Goal: Check status: Check status

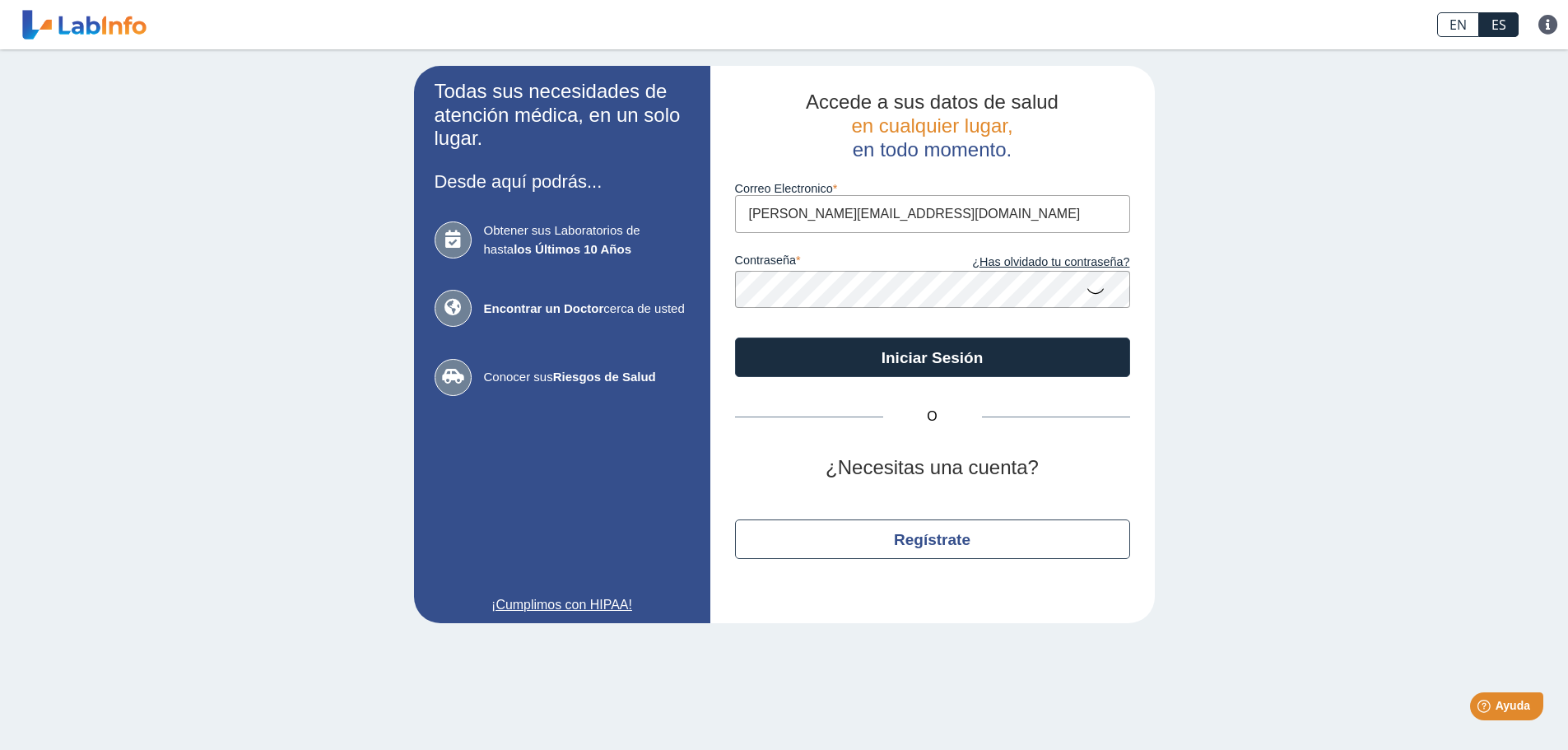
type input "[PERSON_NAME][EMAIL_ADDRESS][DOMAIN_NAME]"
click at [734, 337] on button "Iniciar Sesión" at bounding box center [932, 357] width 395 height 40
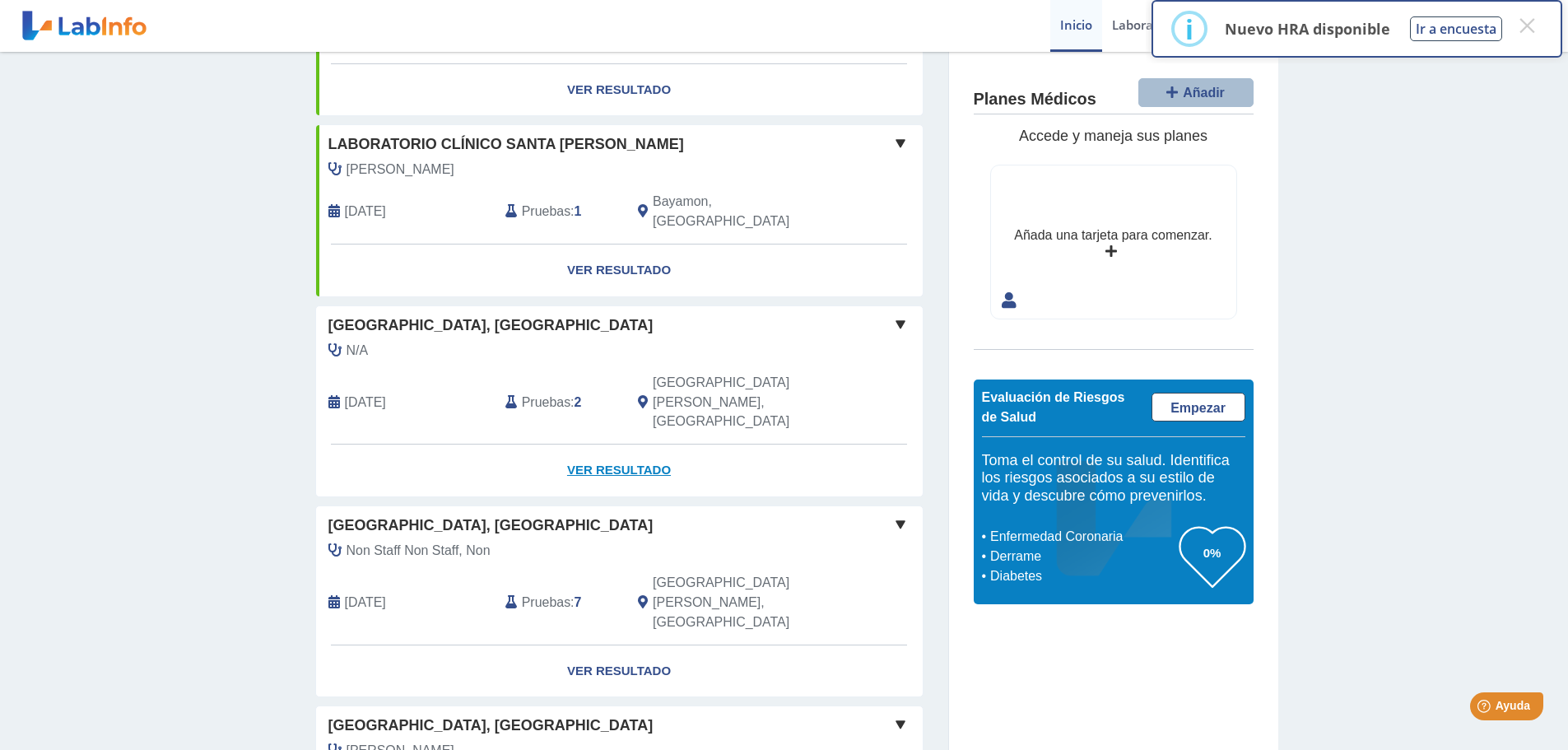
scroll to position [412, 0]
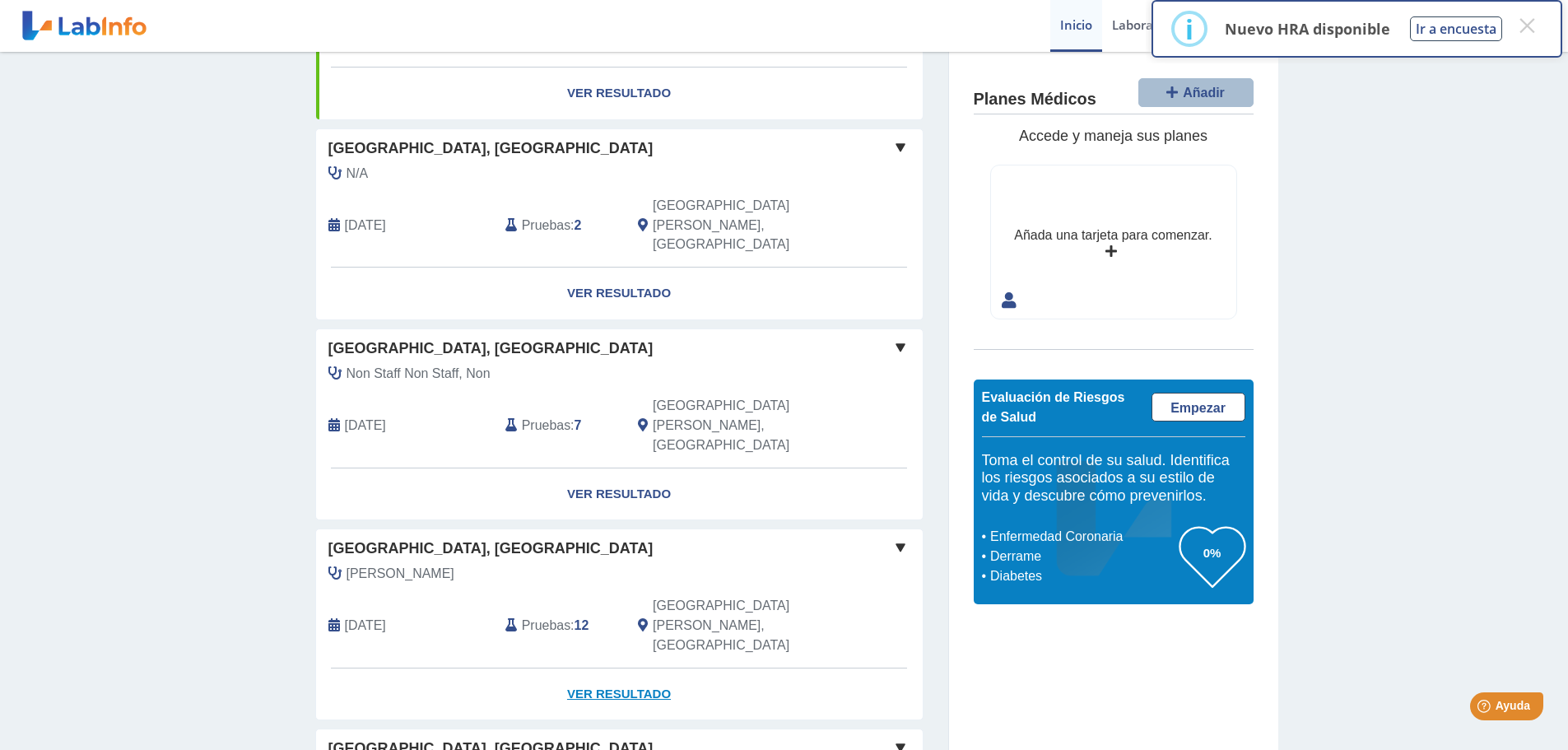
click at [614, 668] on link "Ver Resultado" at bounding box center [619, 694] width 606 height 51
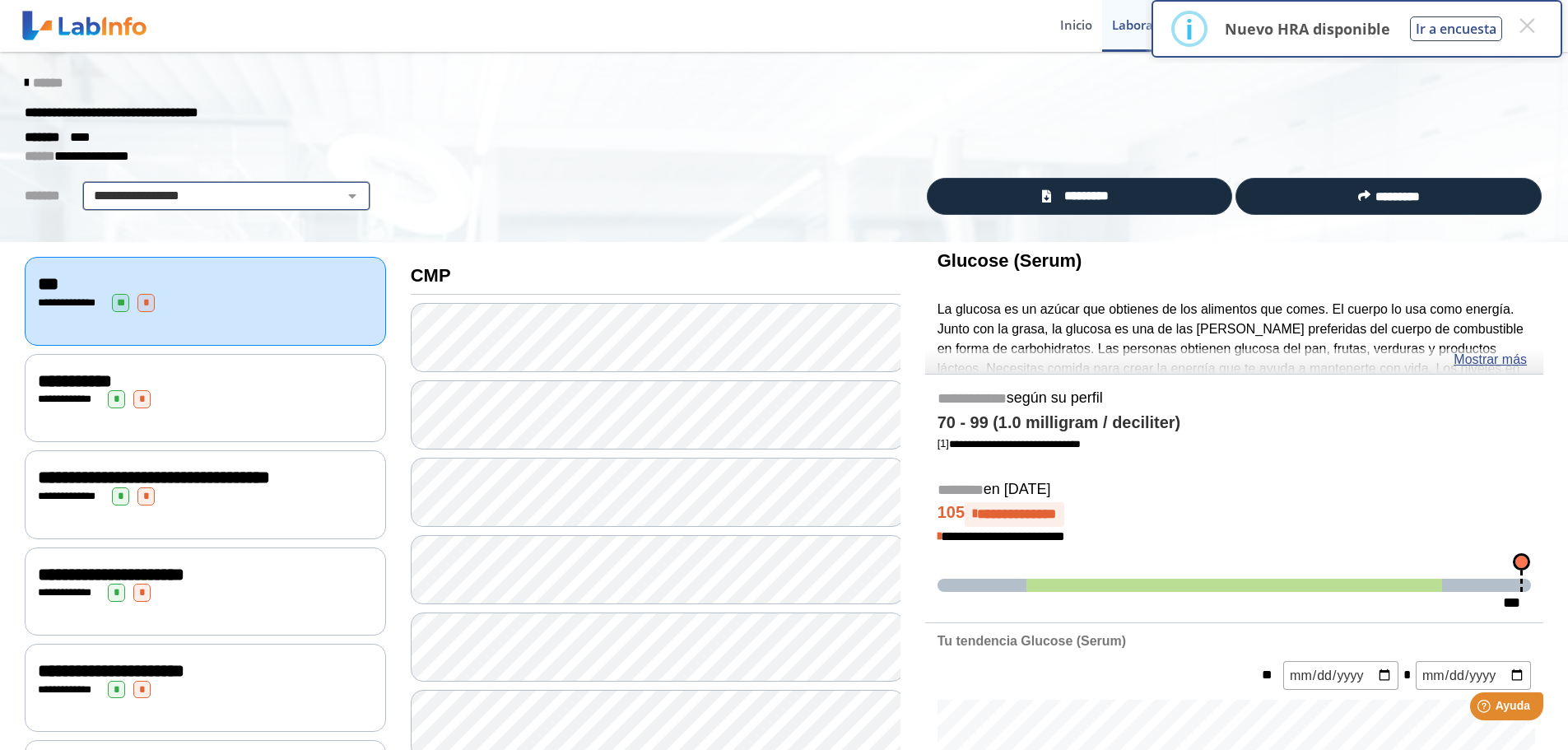
click at [342, 195] on select "**********" at bounding box center [226, 195] width 278 height 19
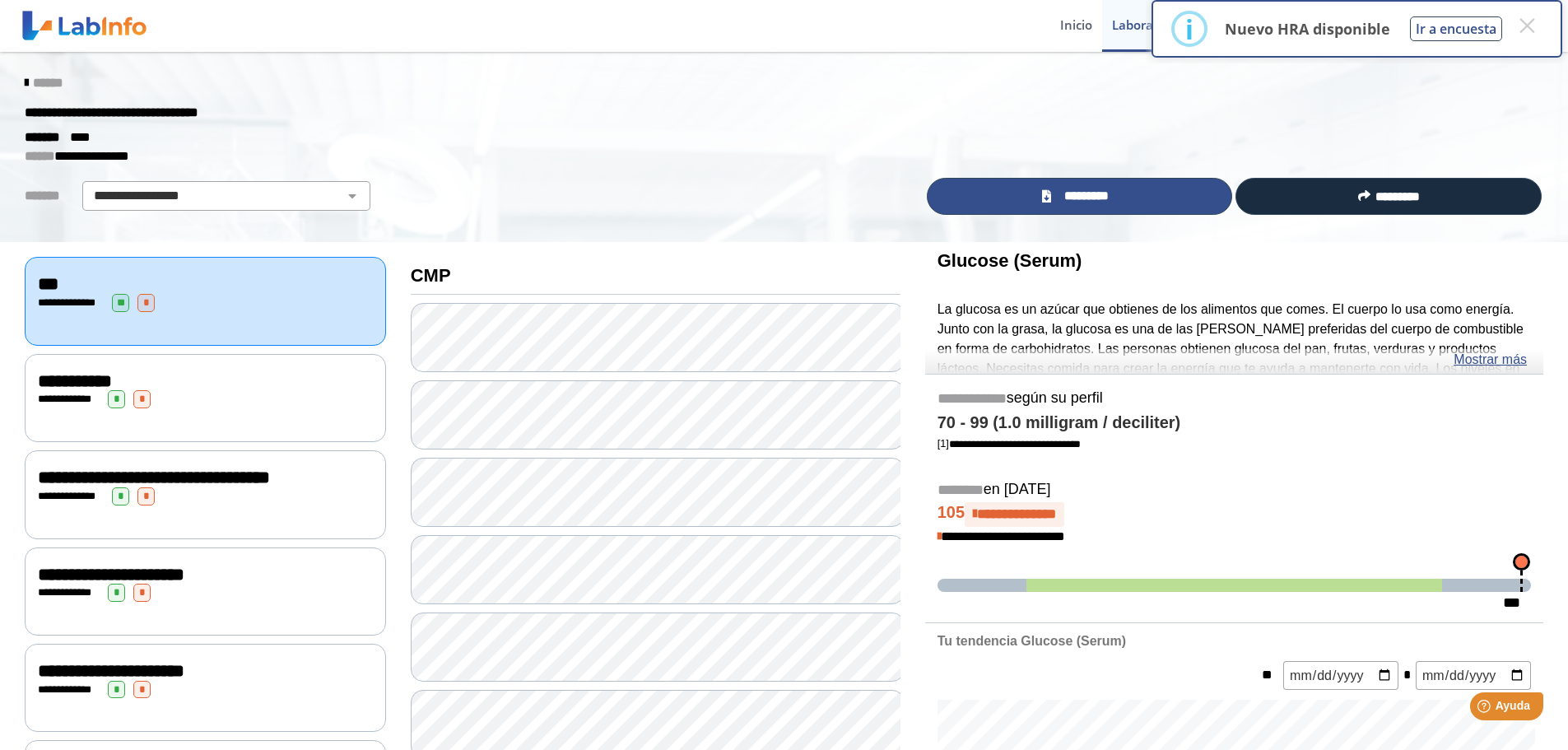
click at [1156, 188] on link "*********" at bounding box center [1079, 196] width 306 height 37
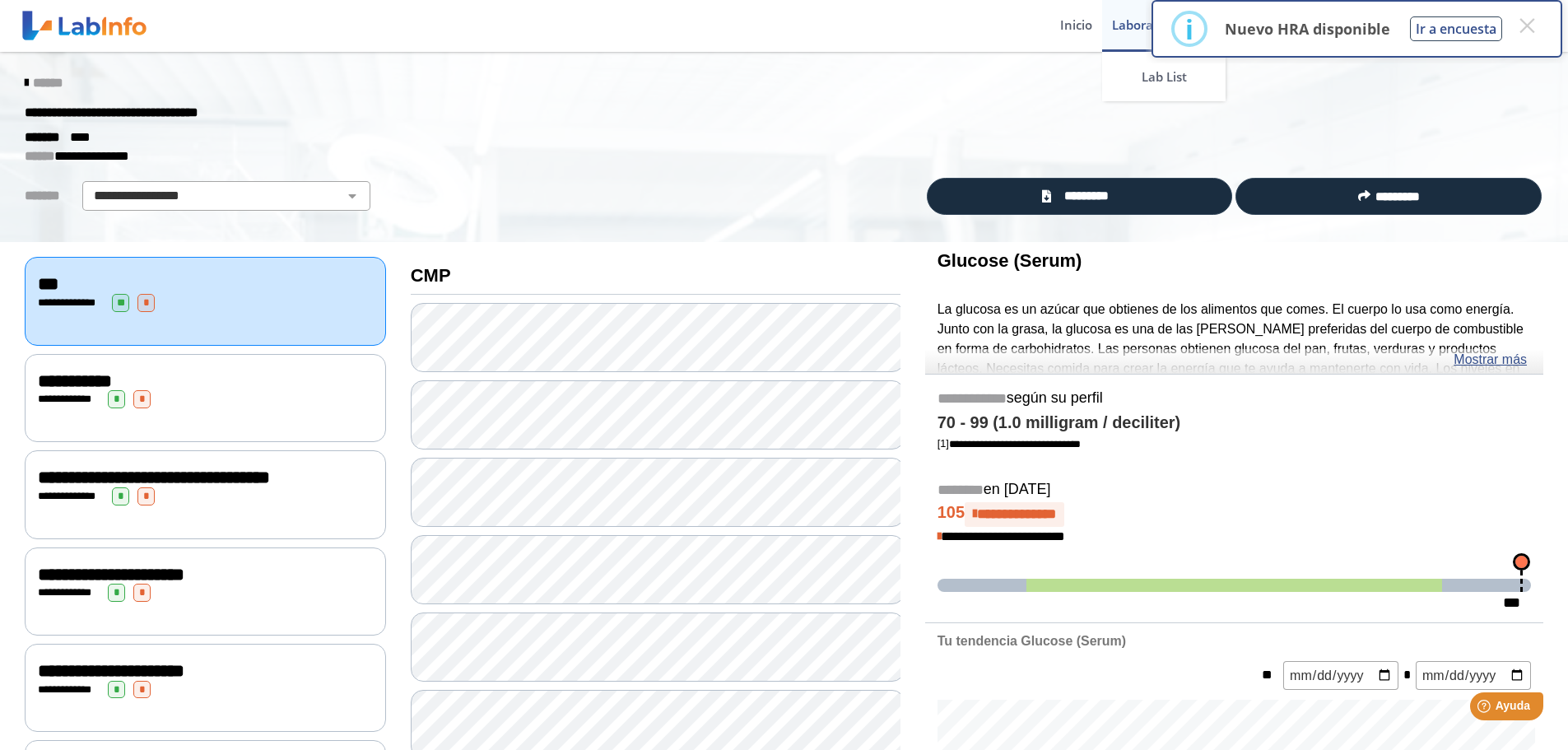
click at [1125, 27] on link "Laboratorios" at bounding box center [1148, 25] width 94 height 51
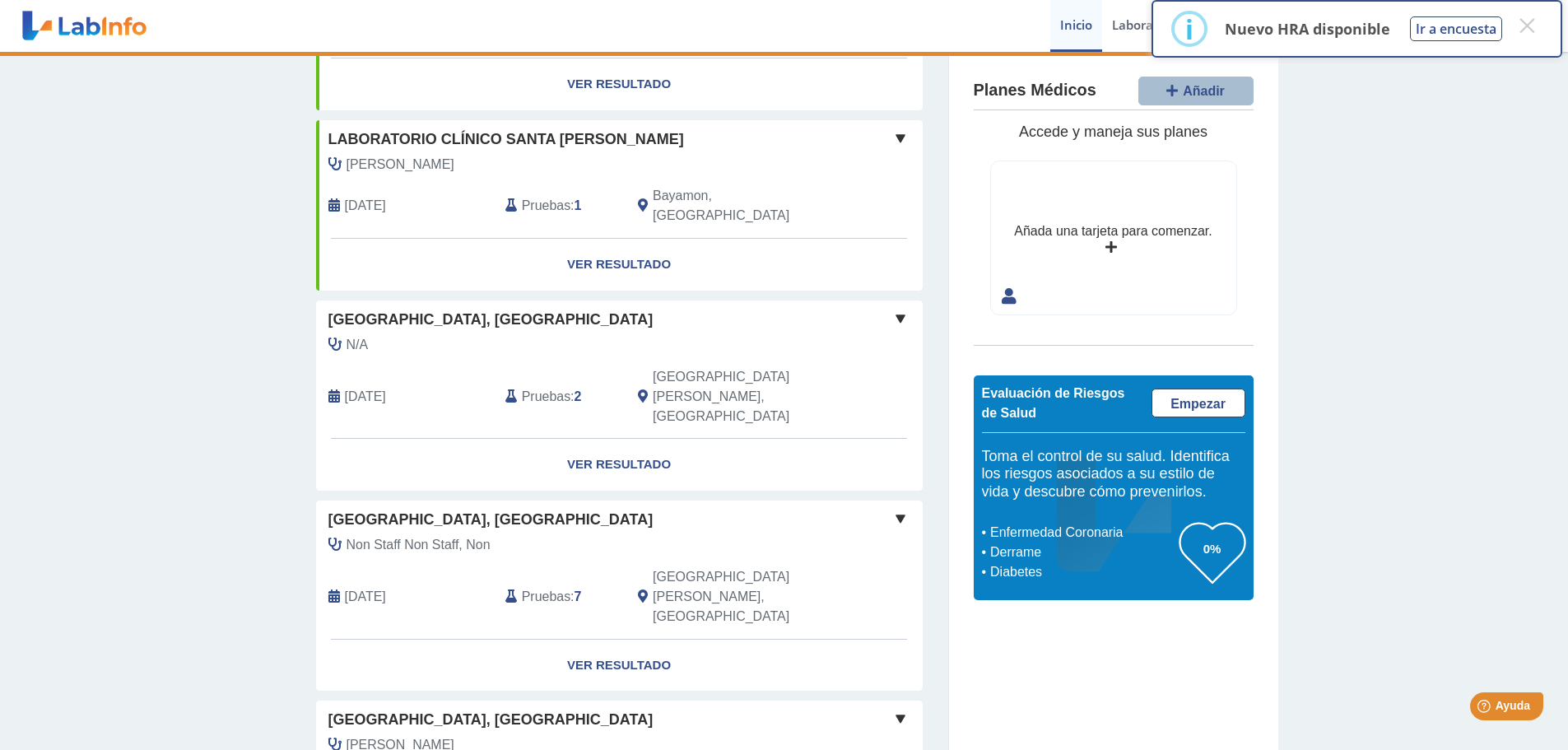
scroll to position [247, 0]
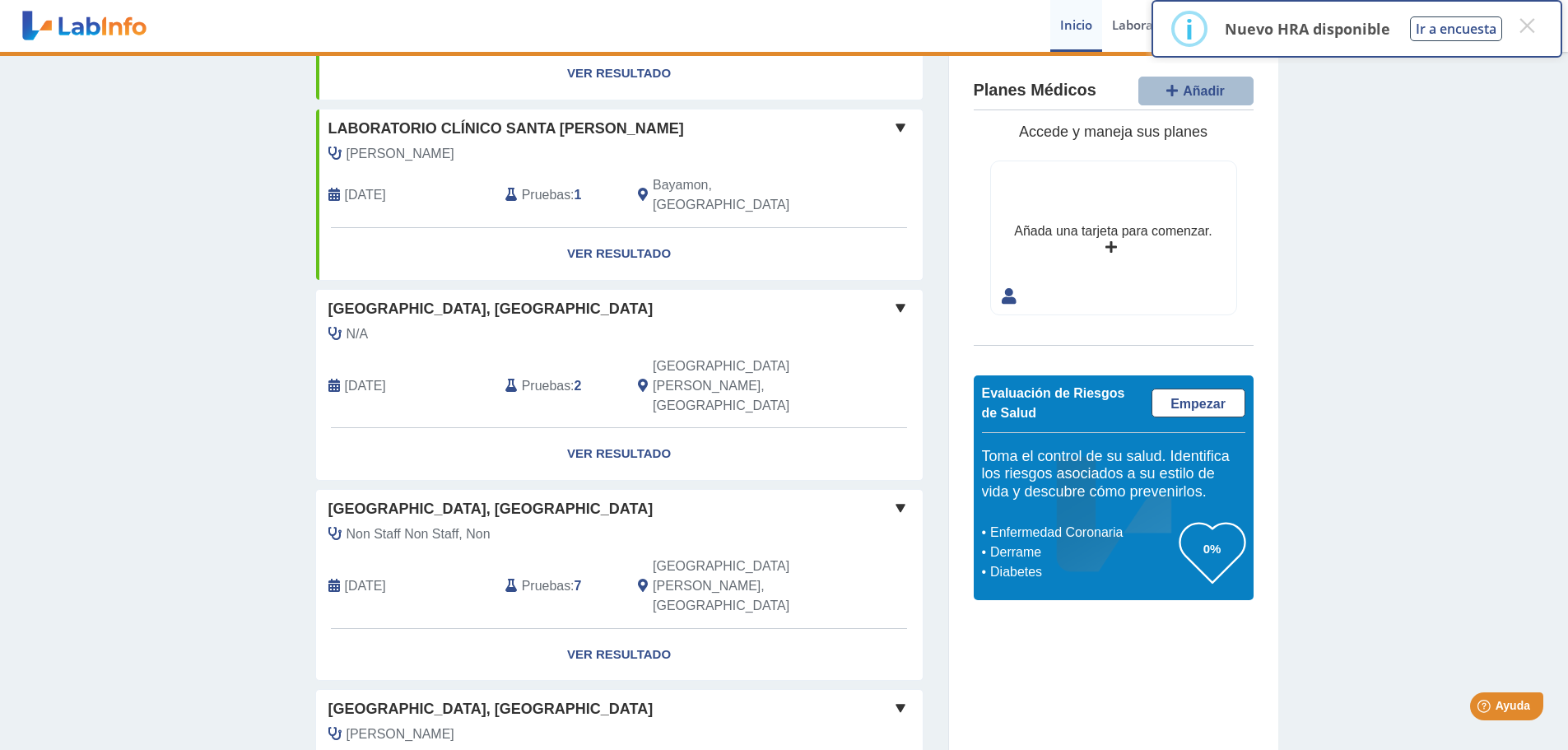
click at [574, 578] on b "7" at bounding box center [578, 585] width 8 height 14
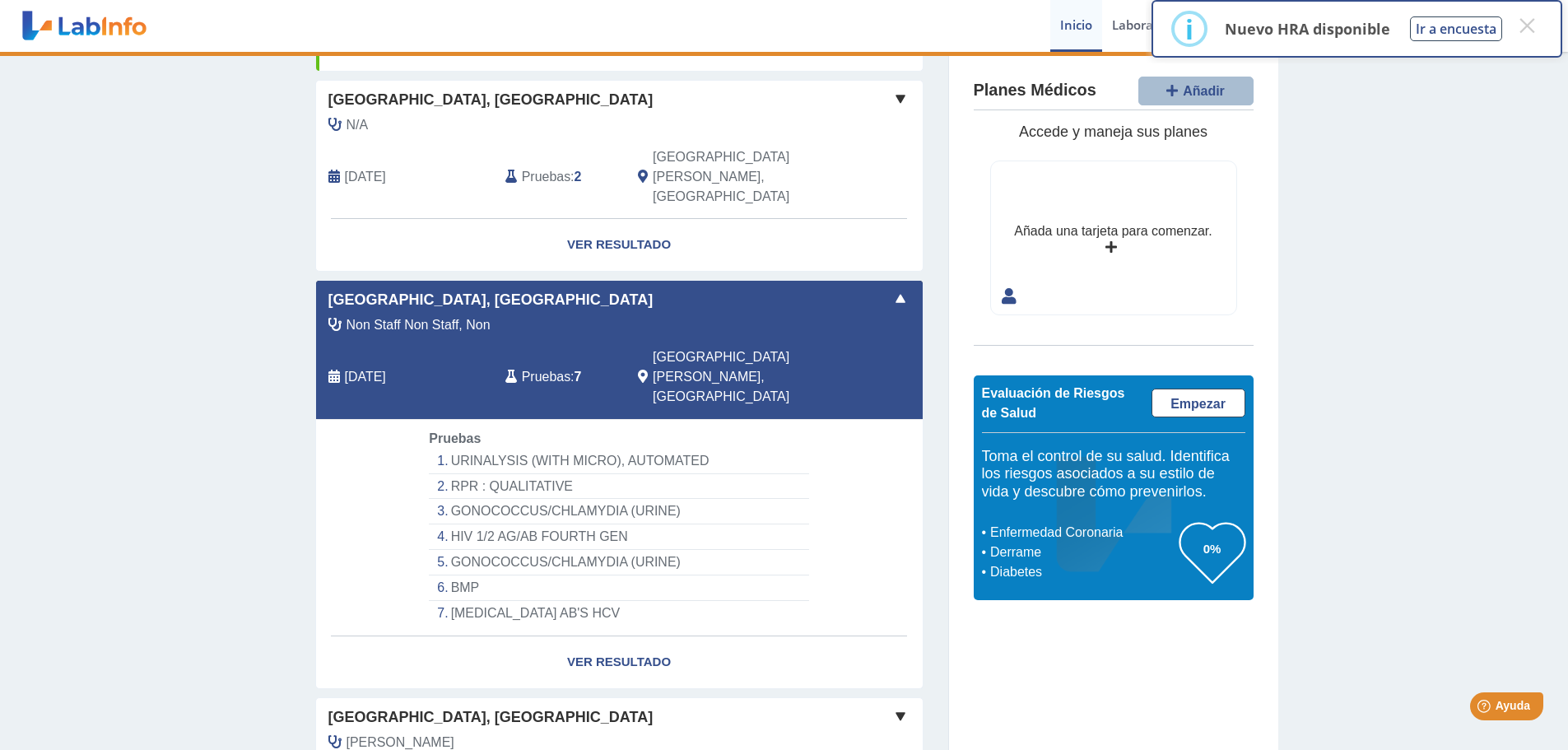
scroll to position [494, 0]
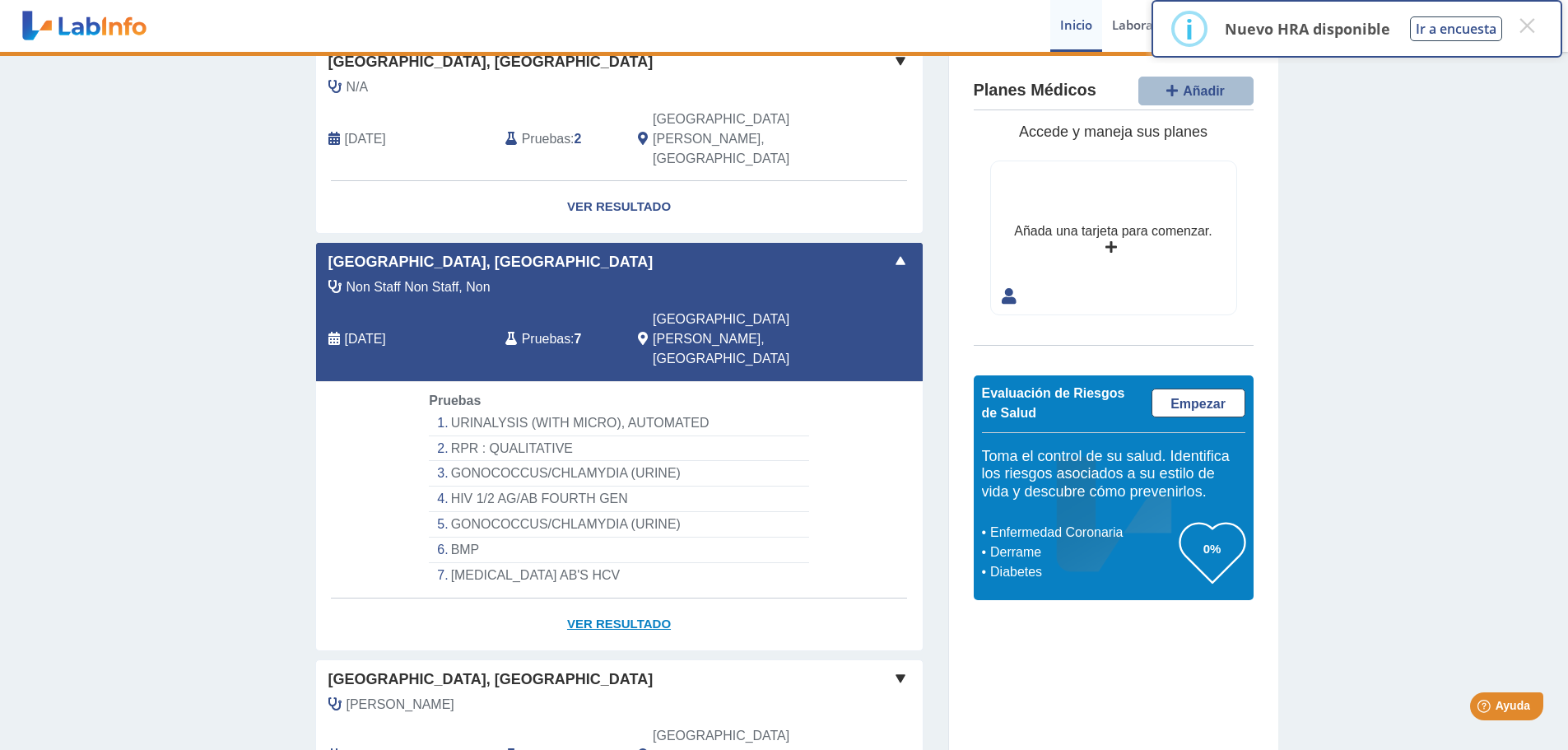
click at [618, 598] on link "Ver Resultado" at bounding box center [619, 624] width 606 height 51
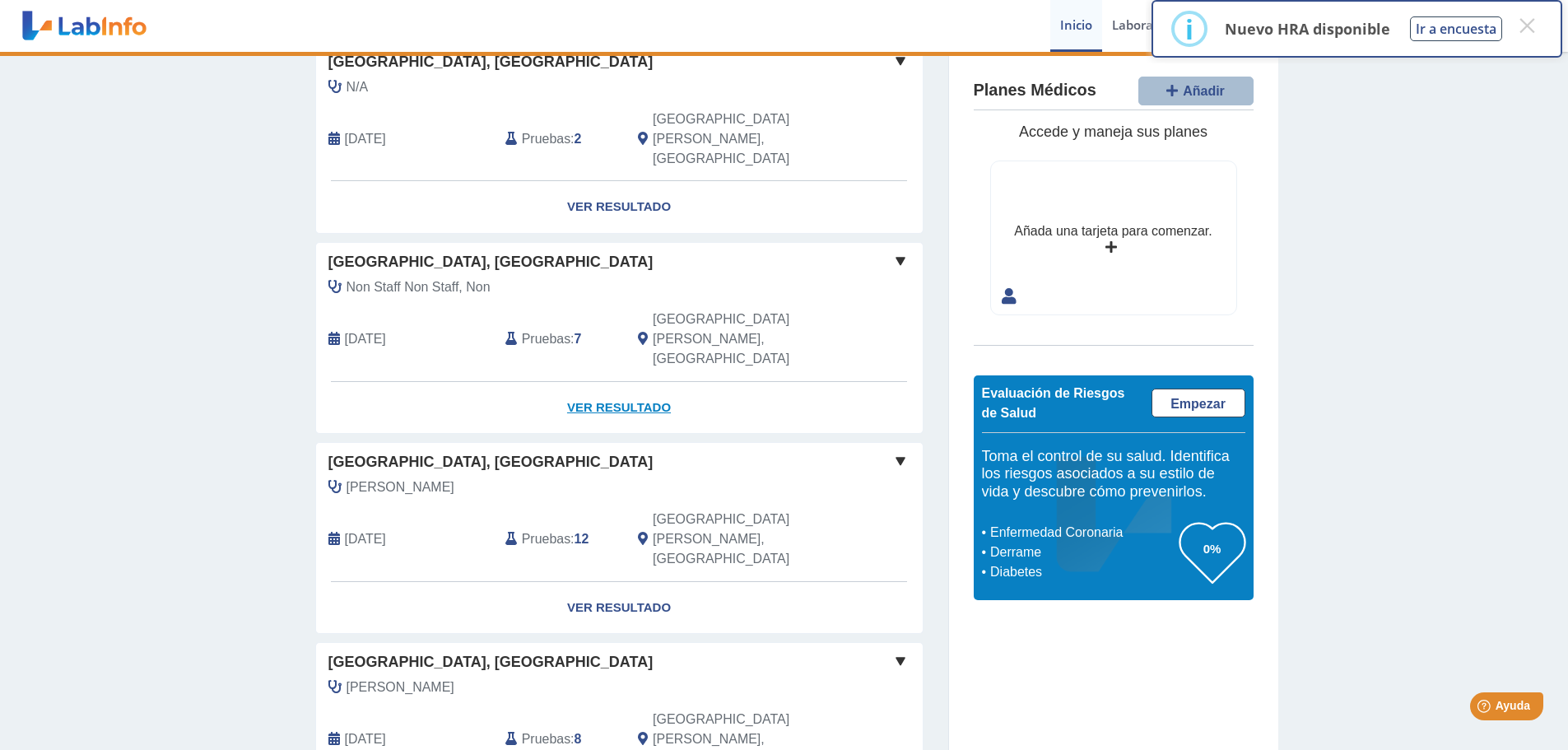
click at [625, 382] on link "Ver Resultado" at bounding box center [619, 407] width 606 height 51
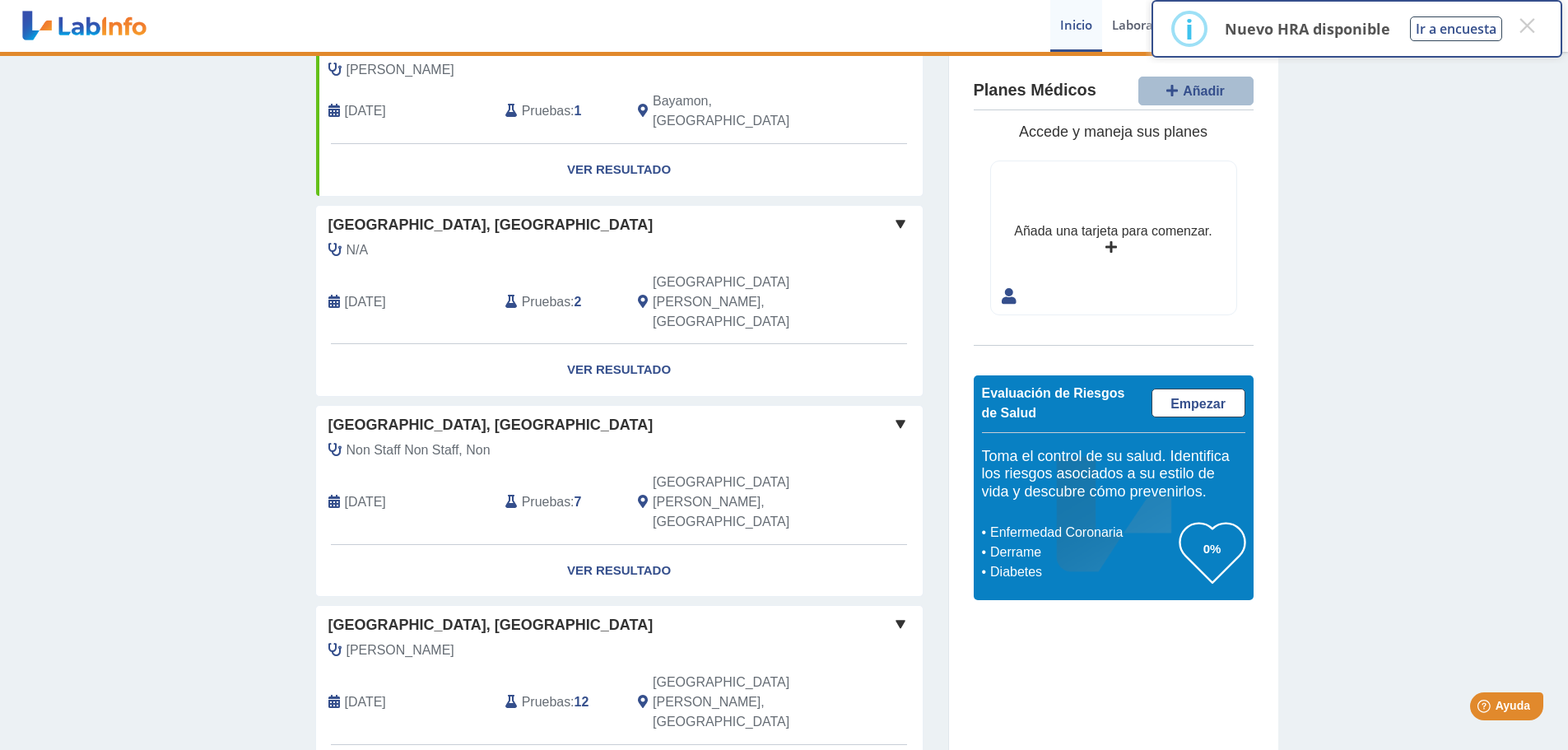
scroll to position [329, 0]
click at [1532, 28] on button "×" at bounding box center [1526, 25] width 29 height 29
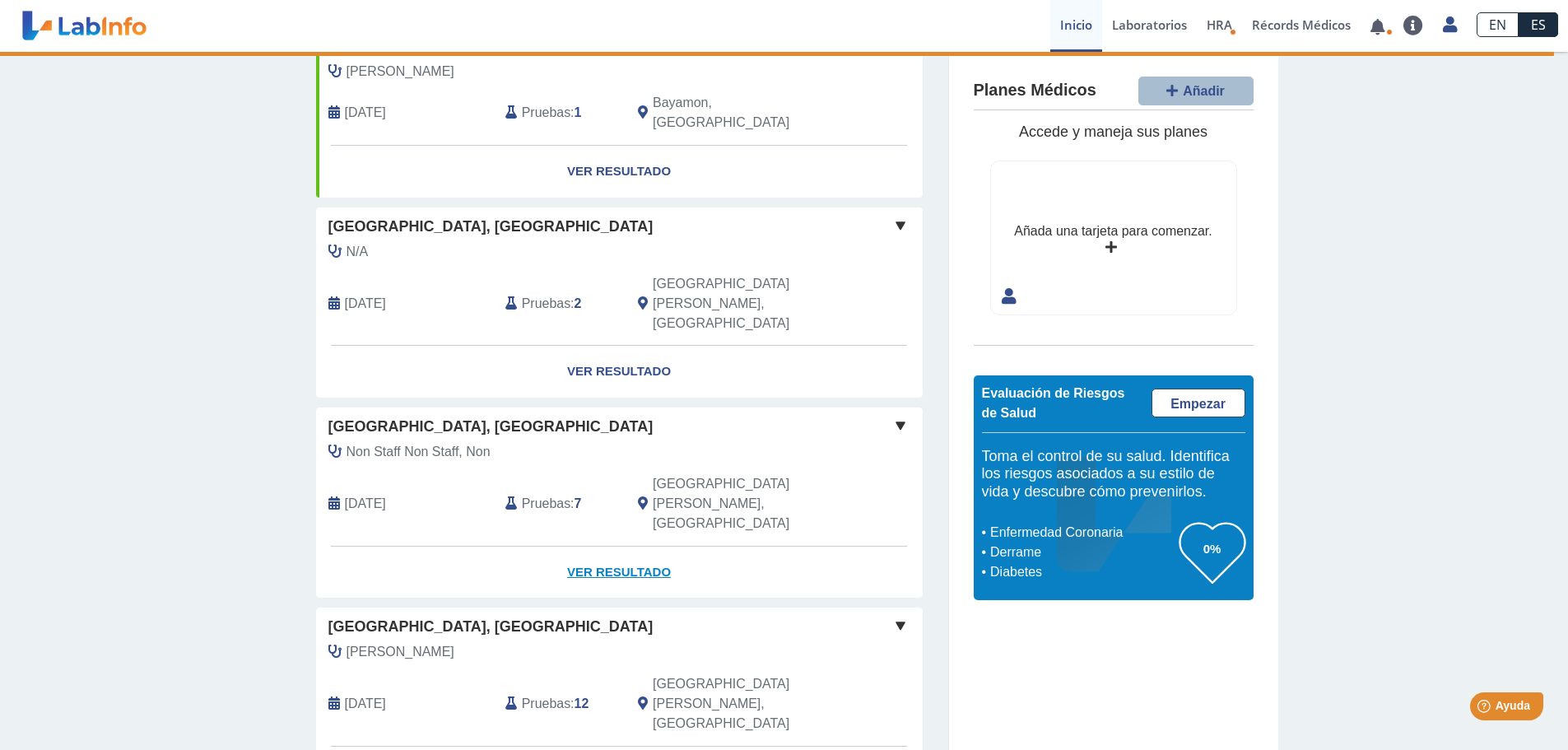
click at [605, 546] on link "Ver Resultado" at bounding box center [619, 571] width 606 height 51
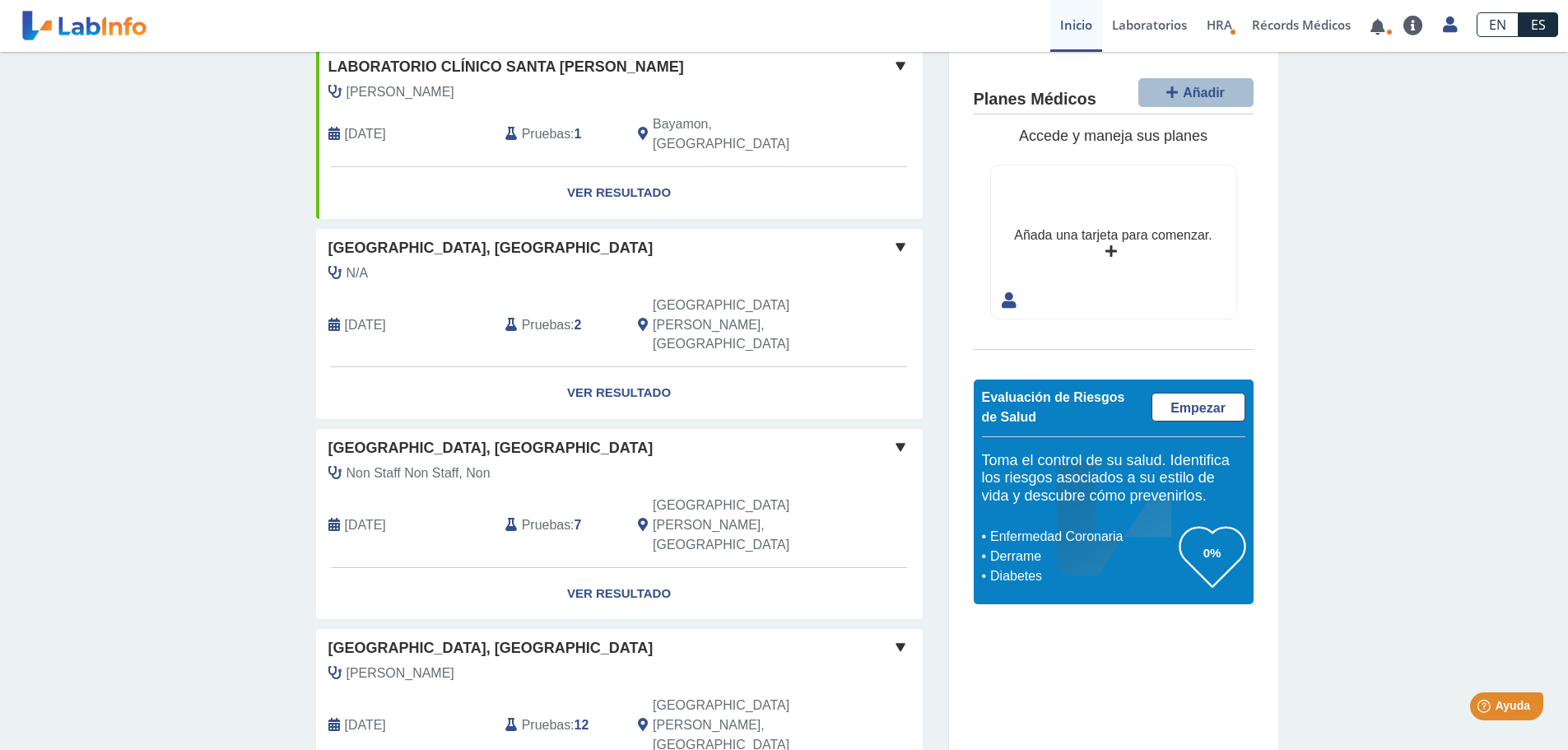
scroll to position [329, 0]
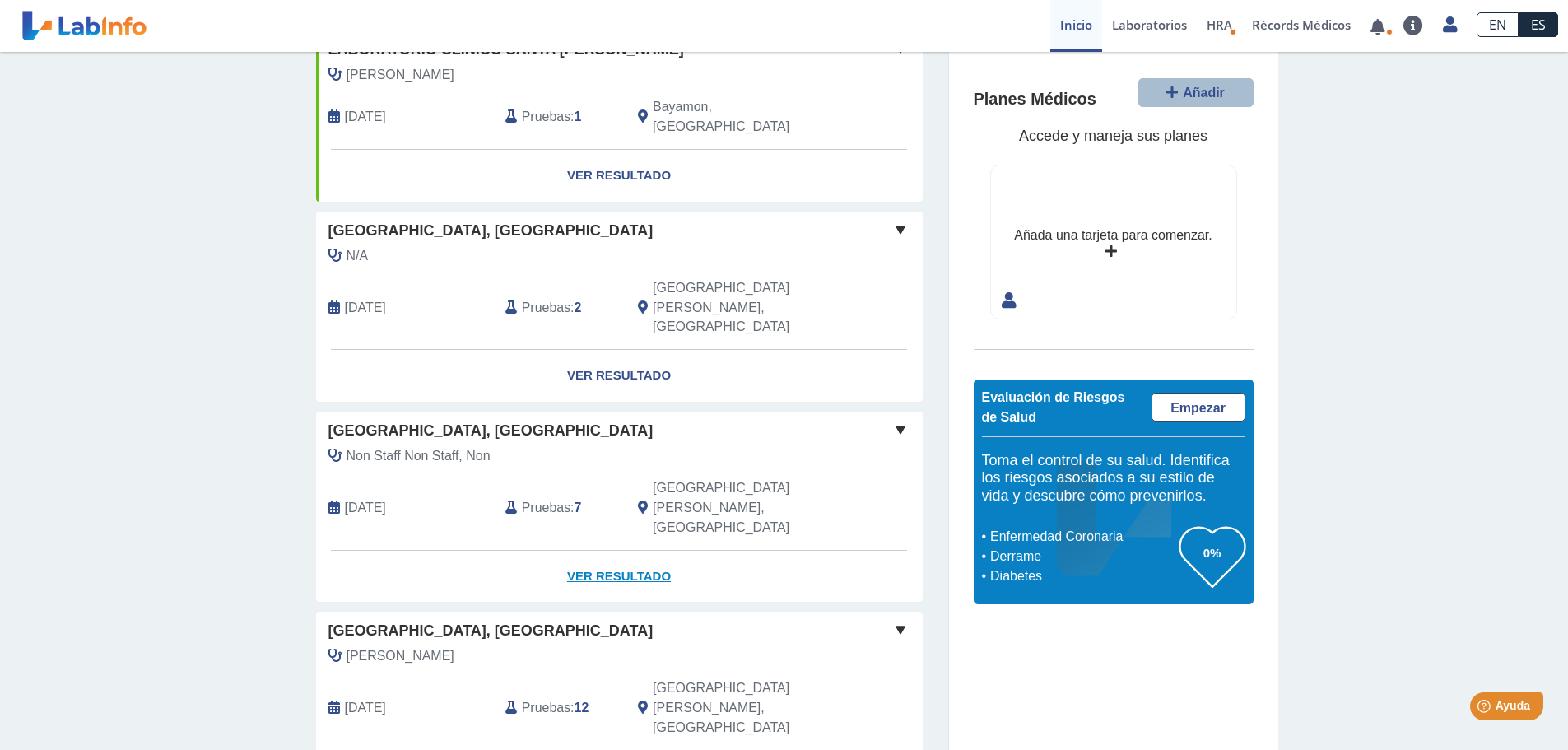
click at [626, 551] on link "Ver Resultado" at bounding box center [619, 576] width 606 height 51
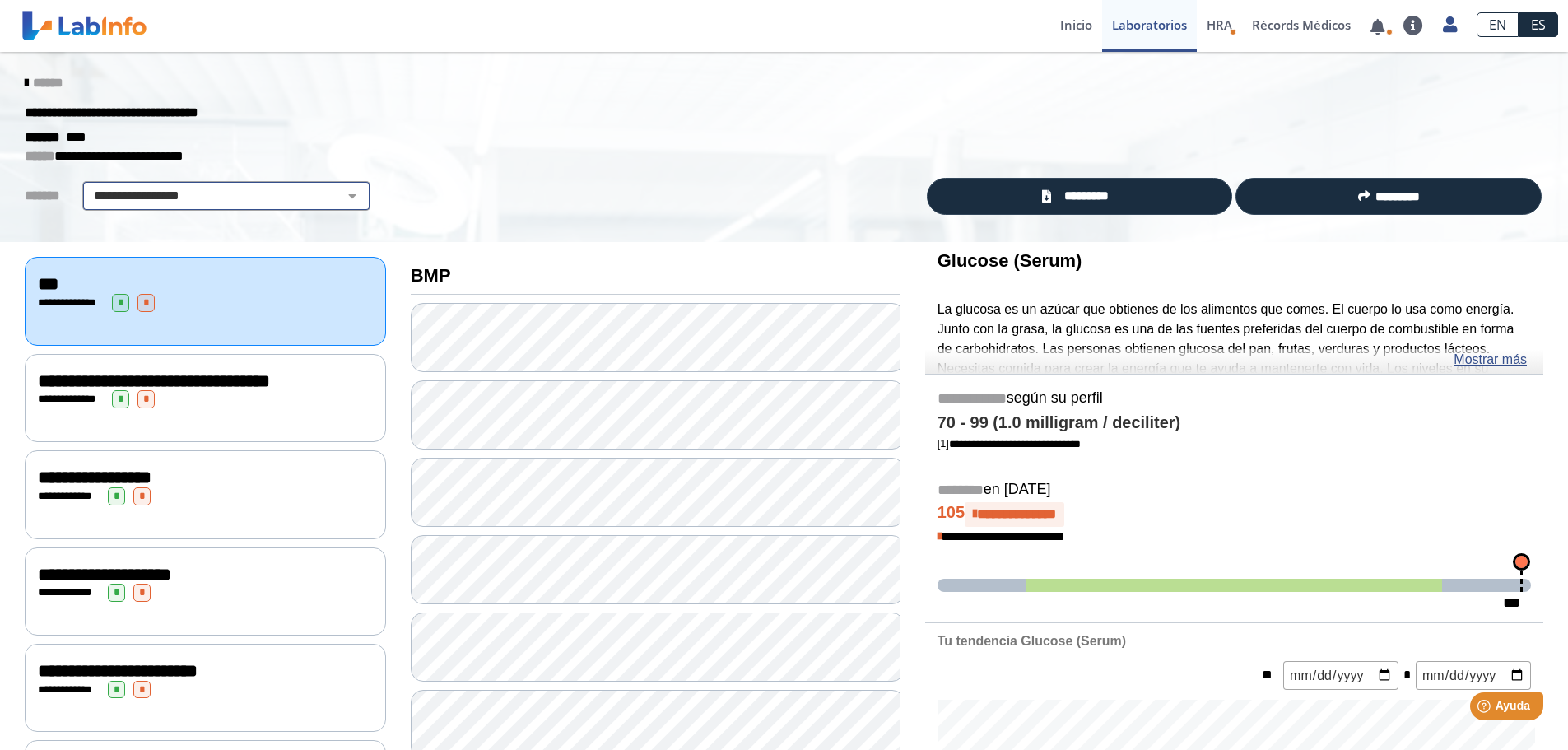
click at [344, 191] on select "**********" at bounding box center [226, 195] width 278 height 19
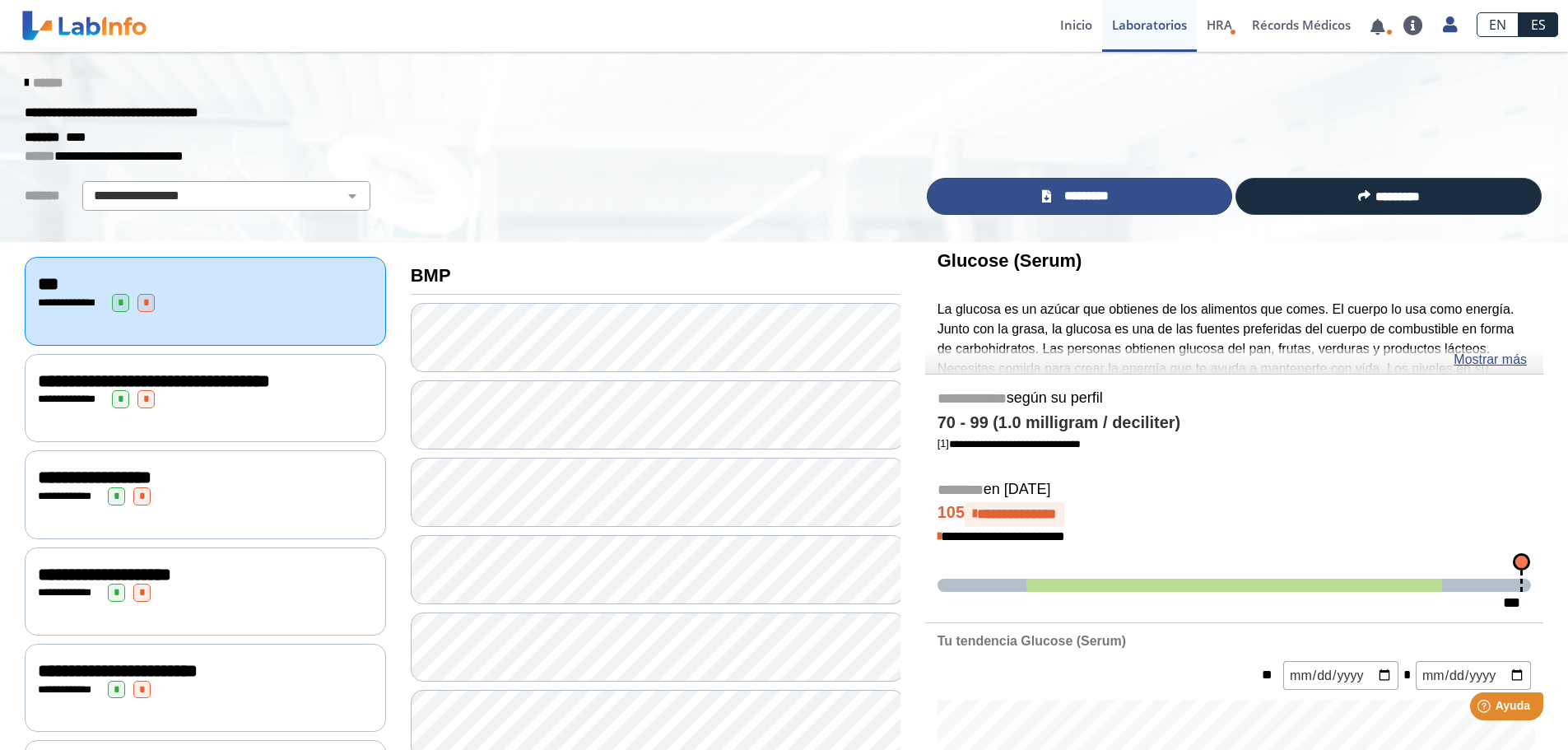
click at [1061, 194] on span "*********" at bounding box center [1086, 195] width 60 height 18
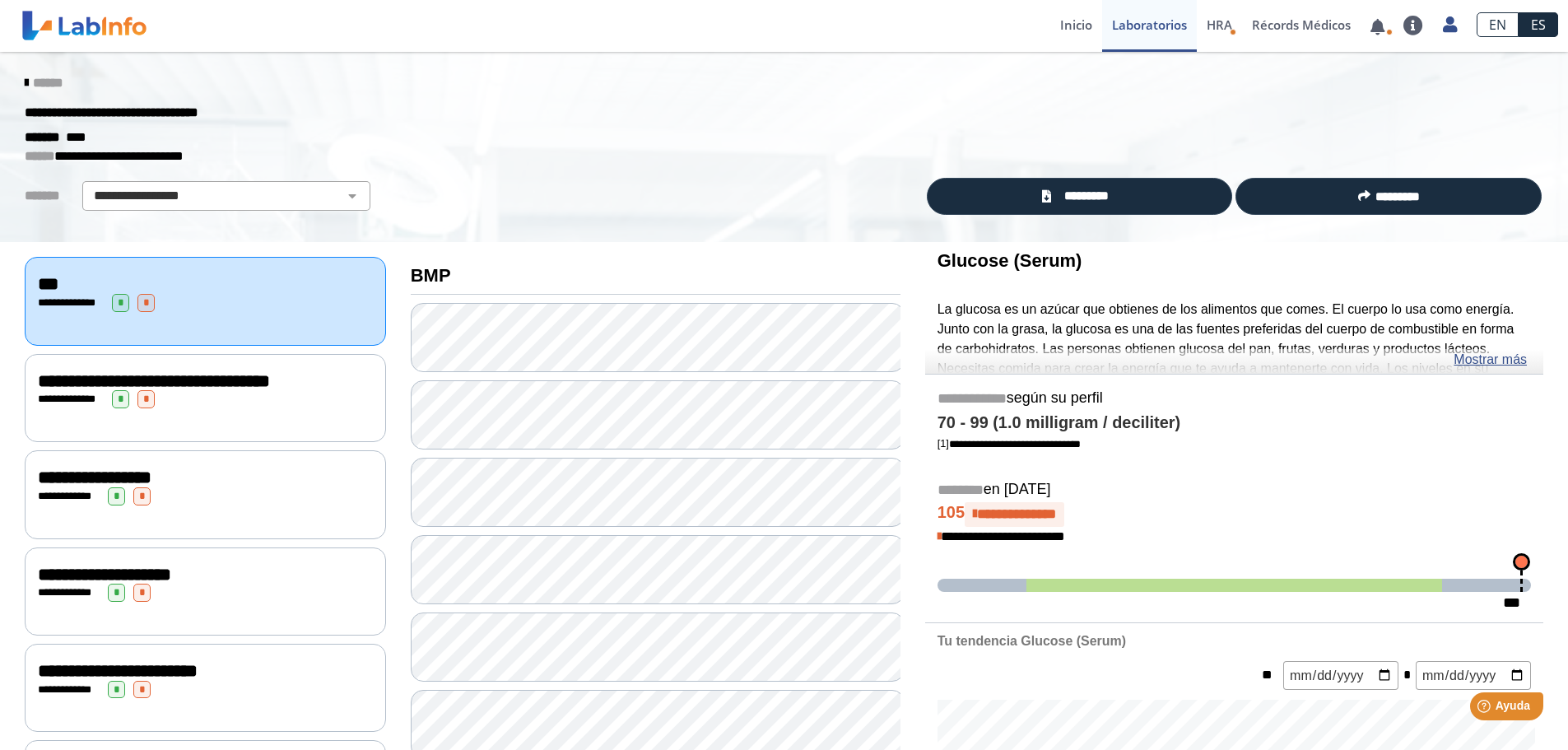
click at [24, 81] on icon at bounding box center [25, 84] width 3 height 14
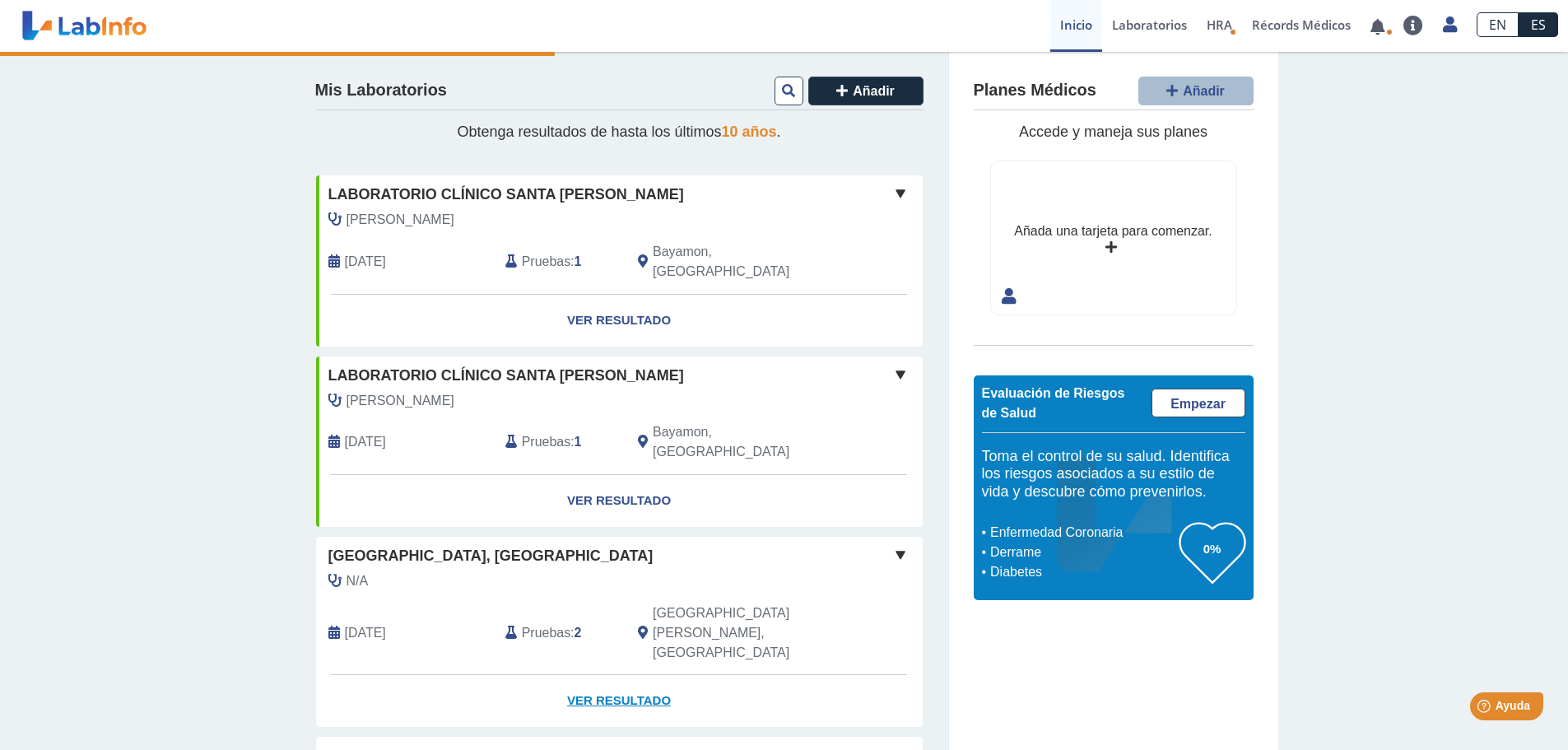
click at [611, 675] on link "Ver Resultado" at bounding box center [619, 700] width 606 height 51
